Goal: Find specific page/section: Find specific page/section

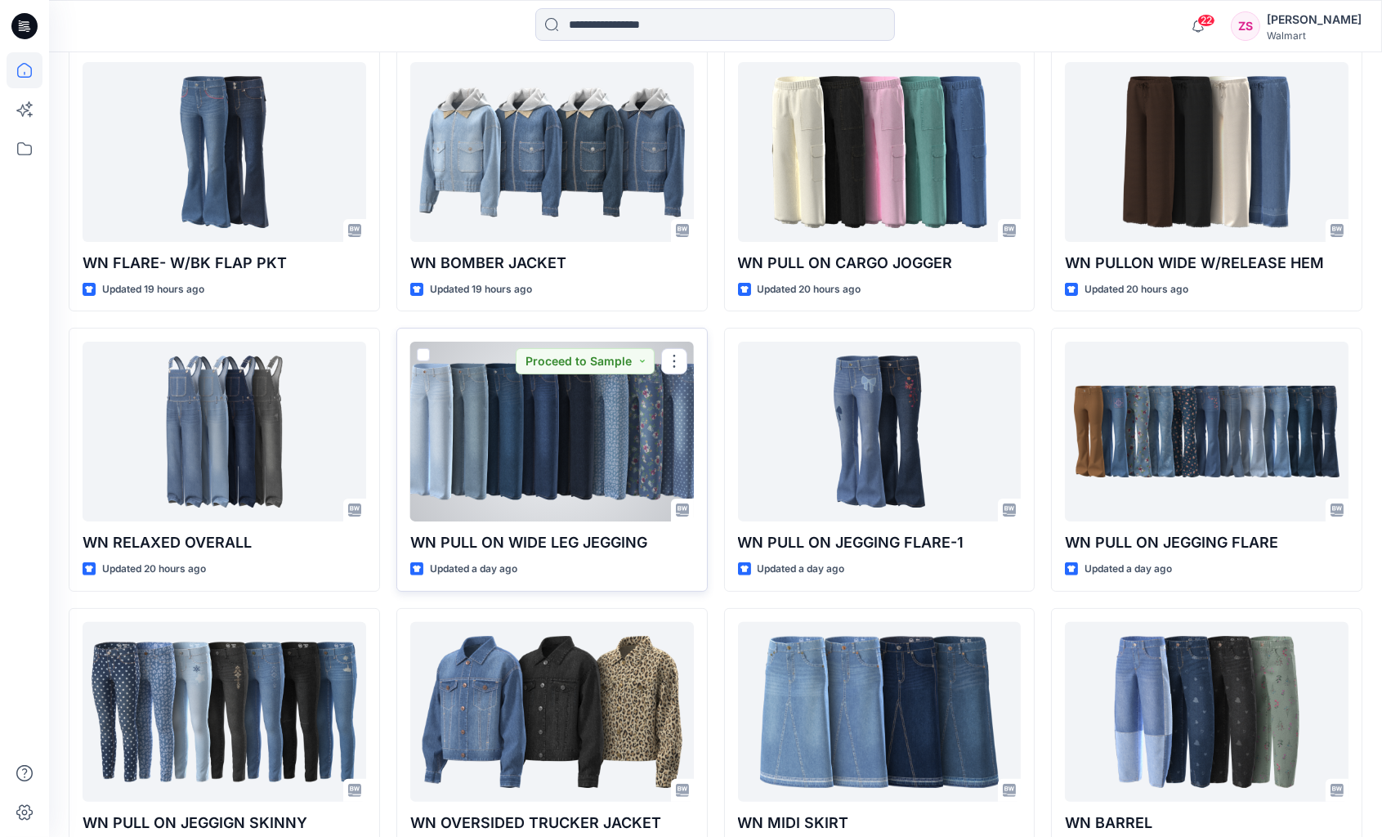
scroll to position [1027, 0]
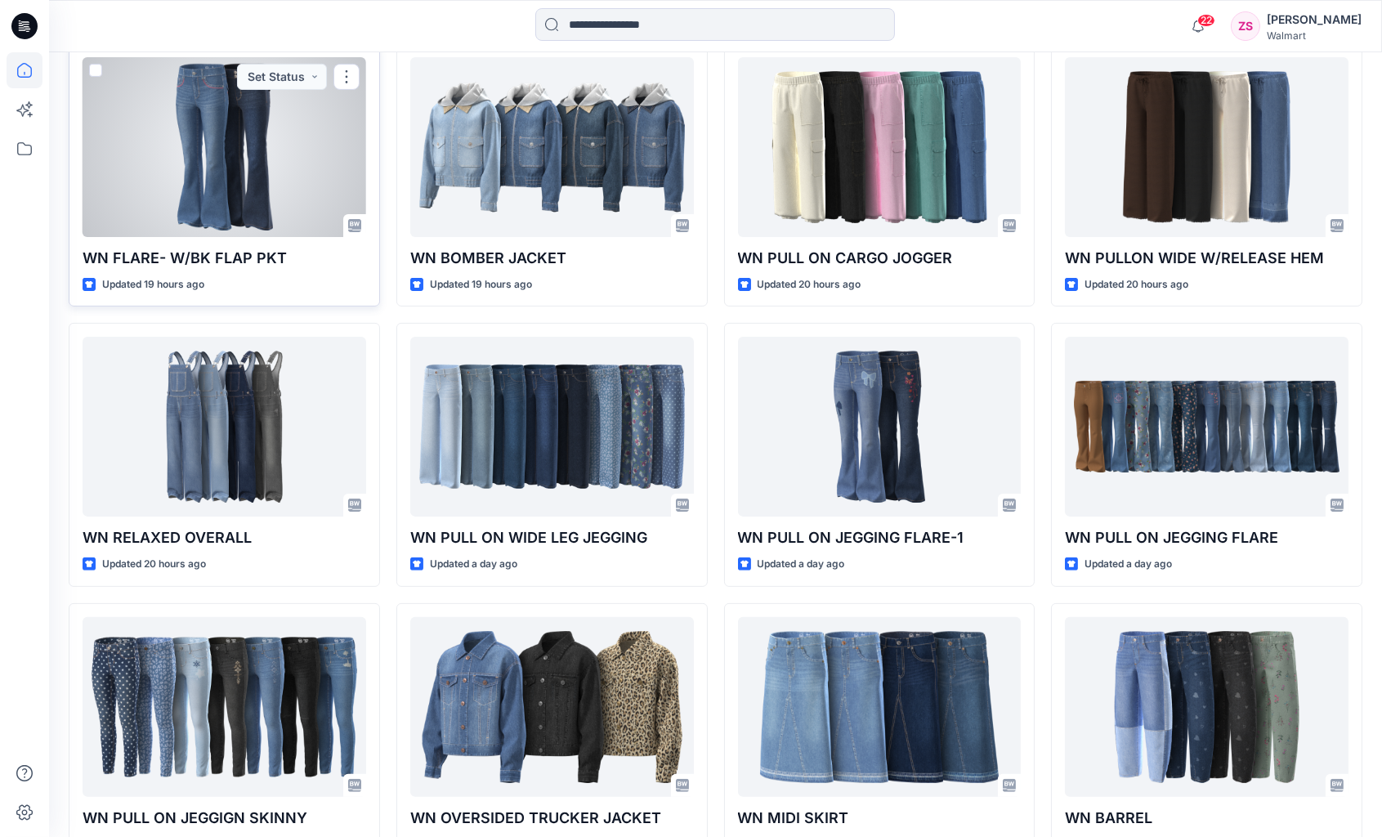
click at [250, 177] on div at bounding box center [225, 147] width 284 height 180
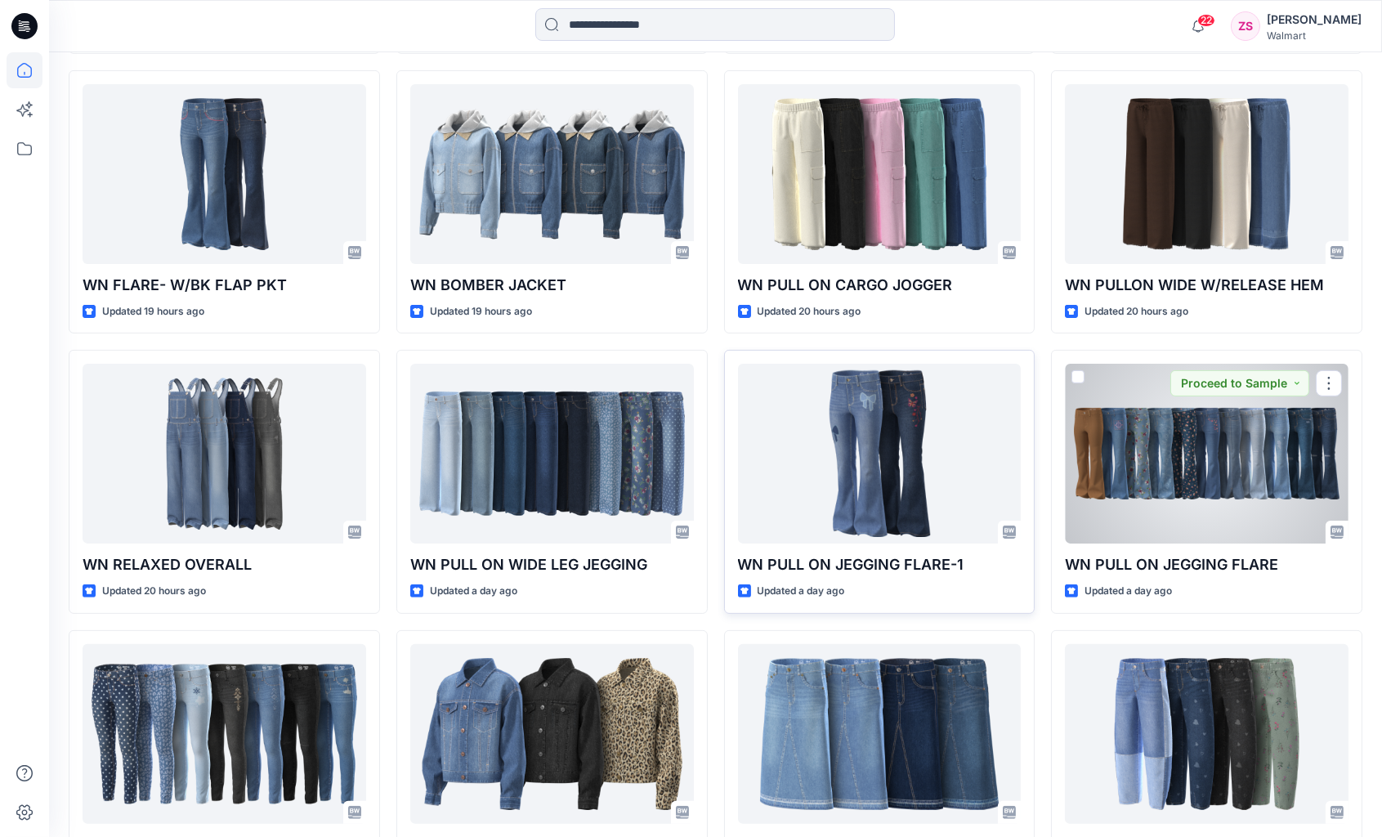
scroll to position [1005, 0]
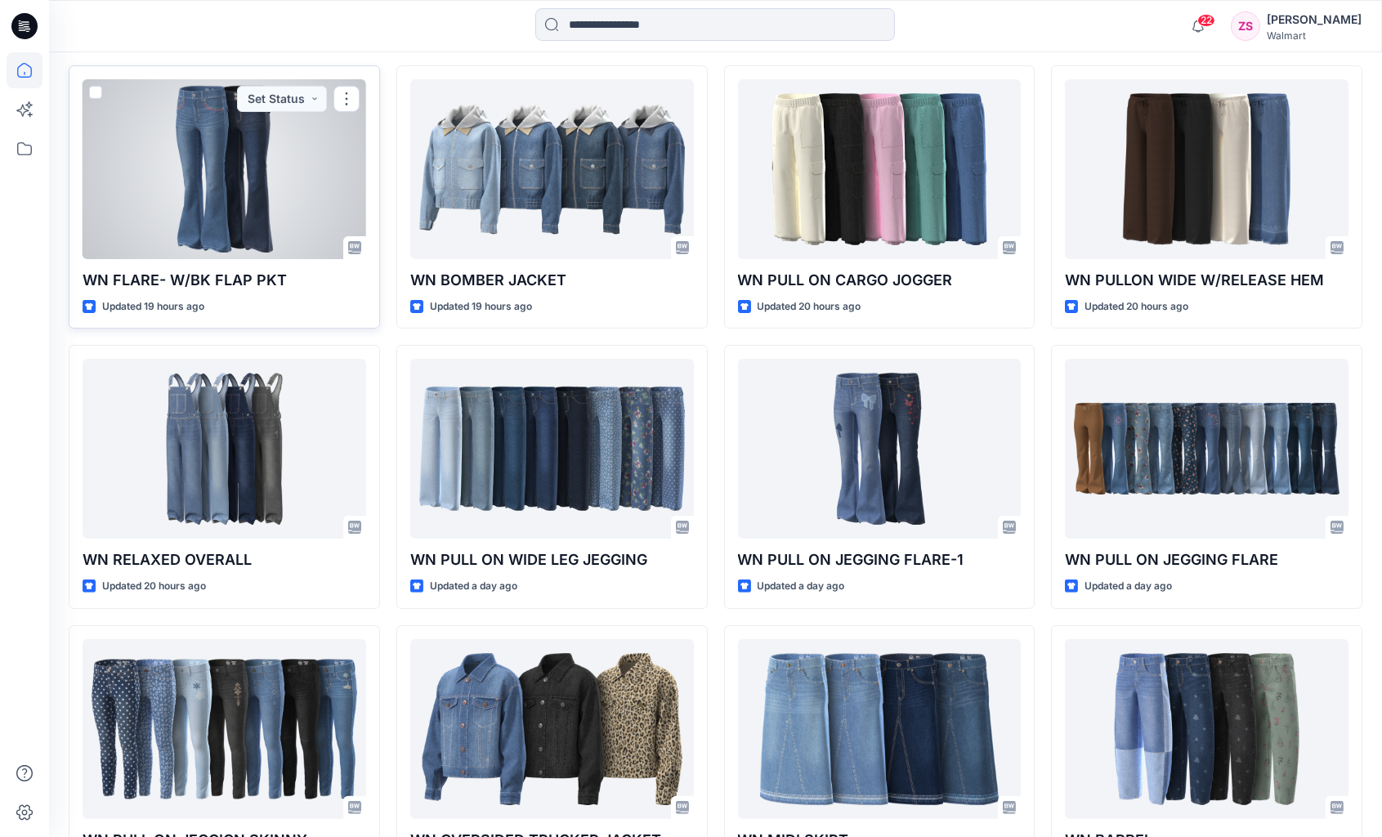
click at [247, 155] on div at bounding box center [225, 169] width 284 height 180
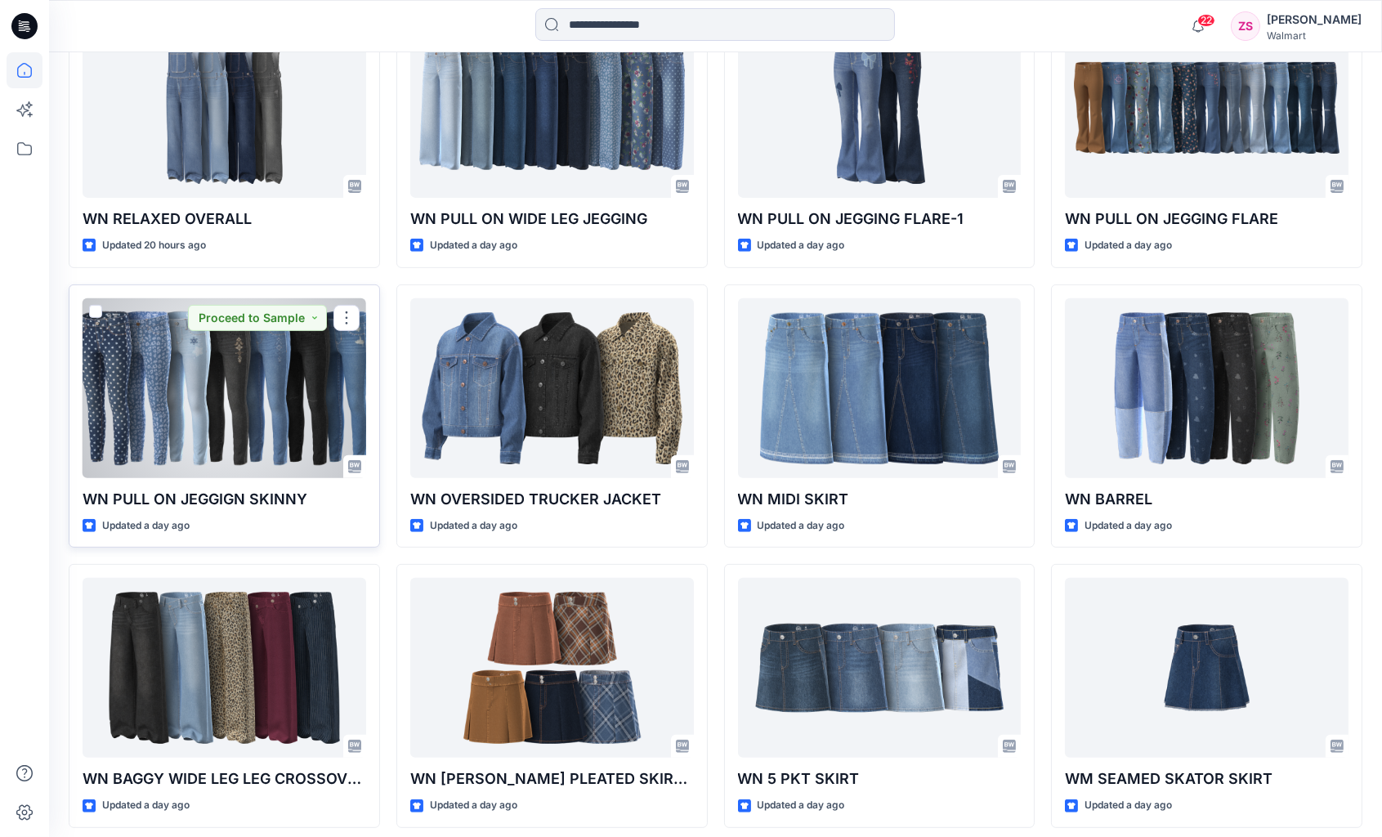
scroll to position [1351, 0]
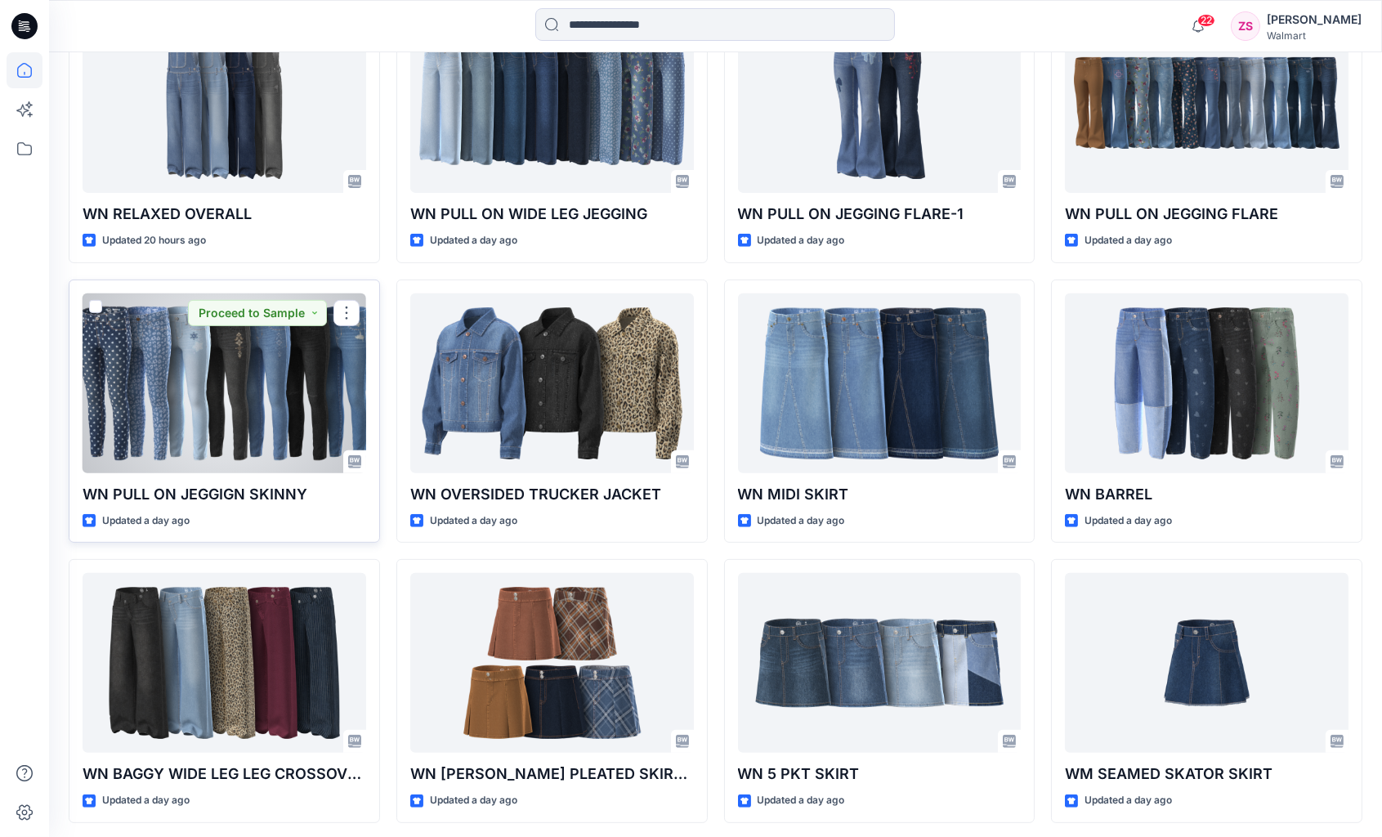
click at [262, 362] on div at bounding box center [225, 383] width 284 height 180
